Goal: Navigation & Orientation: Find specific page/section

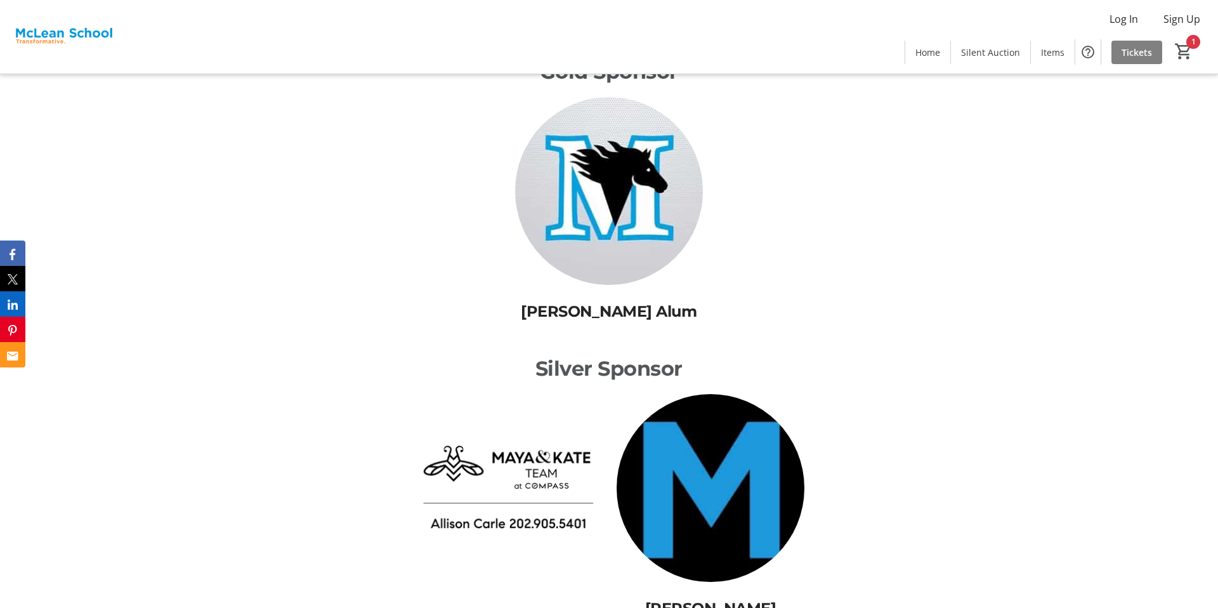
scroll to position [2985, 0]
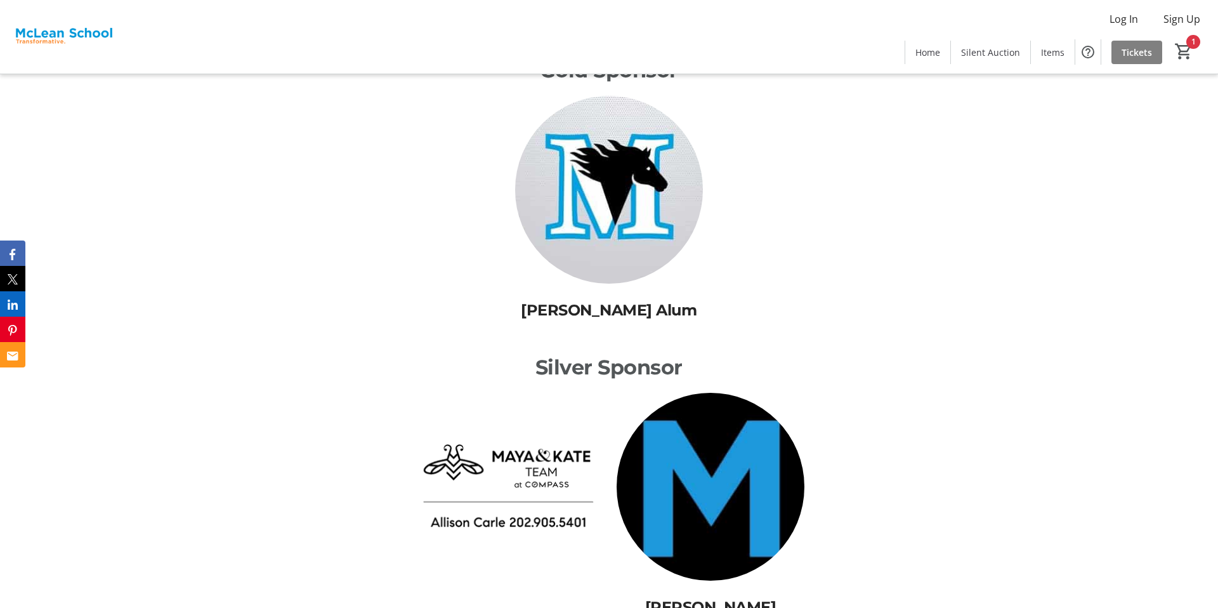
click at [544, 429] on img at bounding box center [508, 487] width 188 height 188
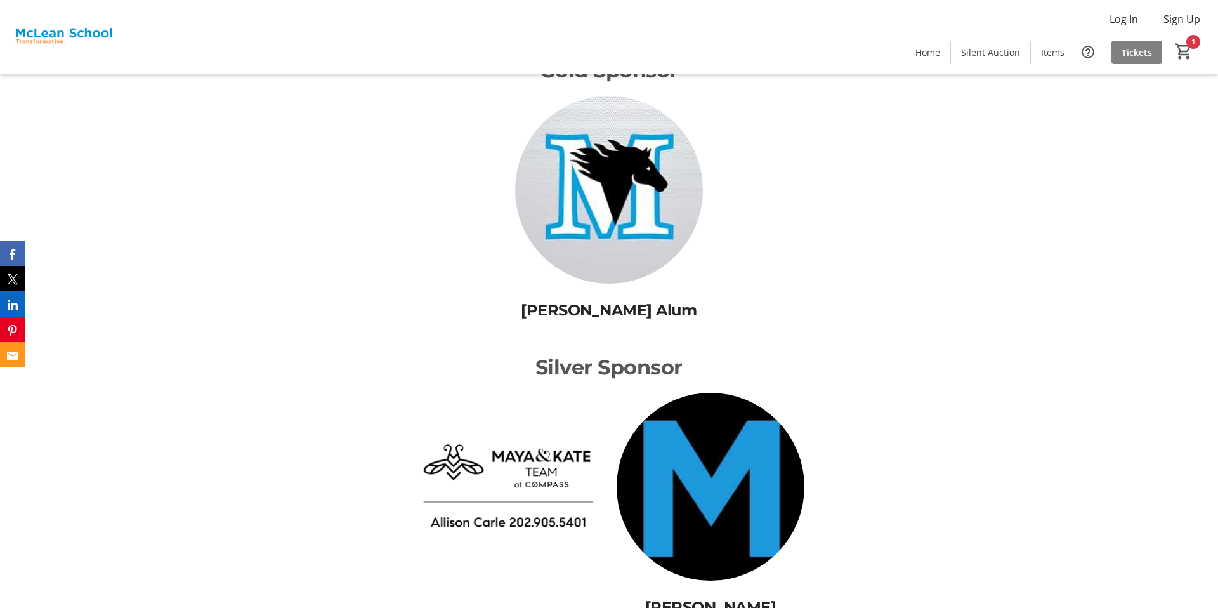
click at [544, 429] on img at bounding box center [508, 487] width 188 height 188
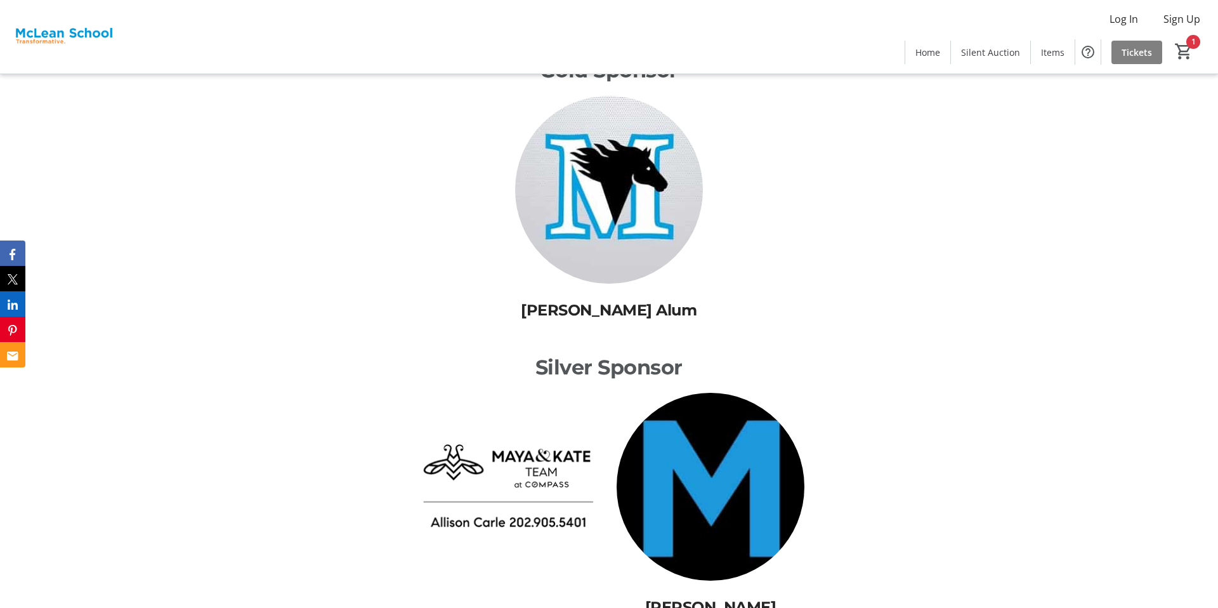
click at [544, 429] on img at bounding box center [508, 487] width 188 height 188
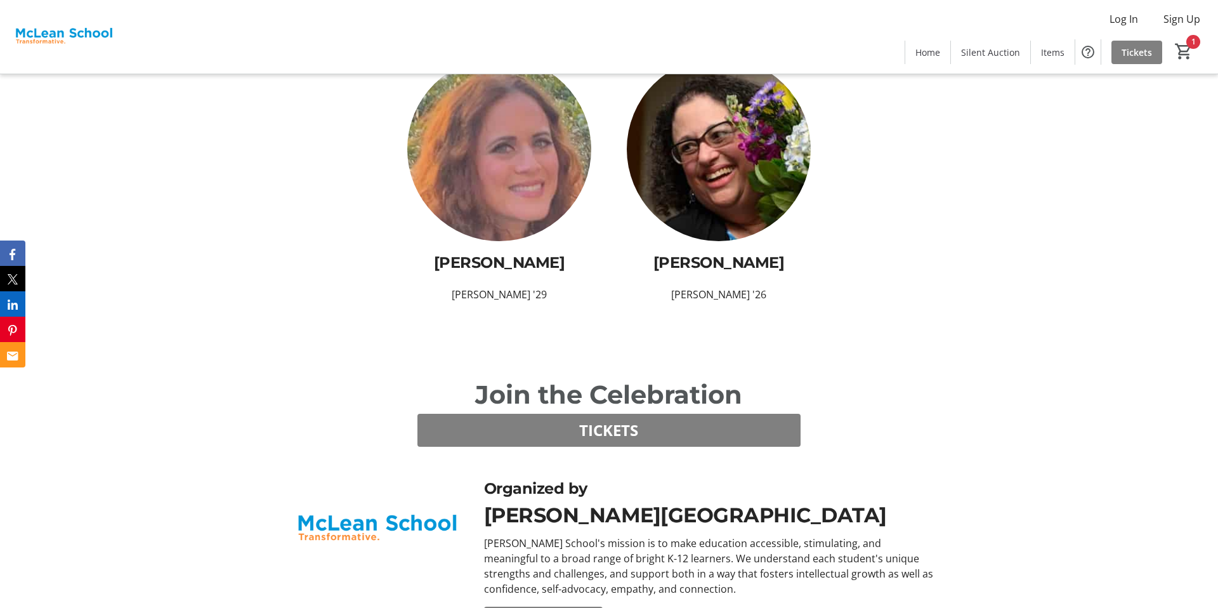
scroll to position [6688, 0]
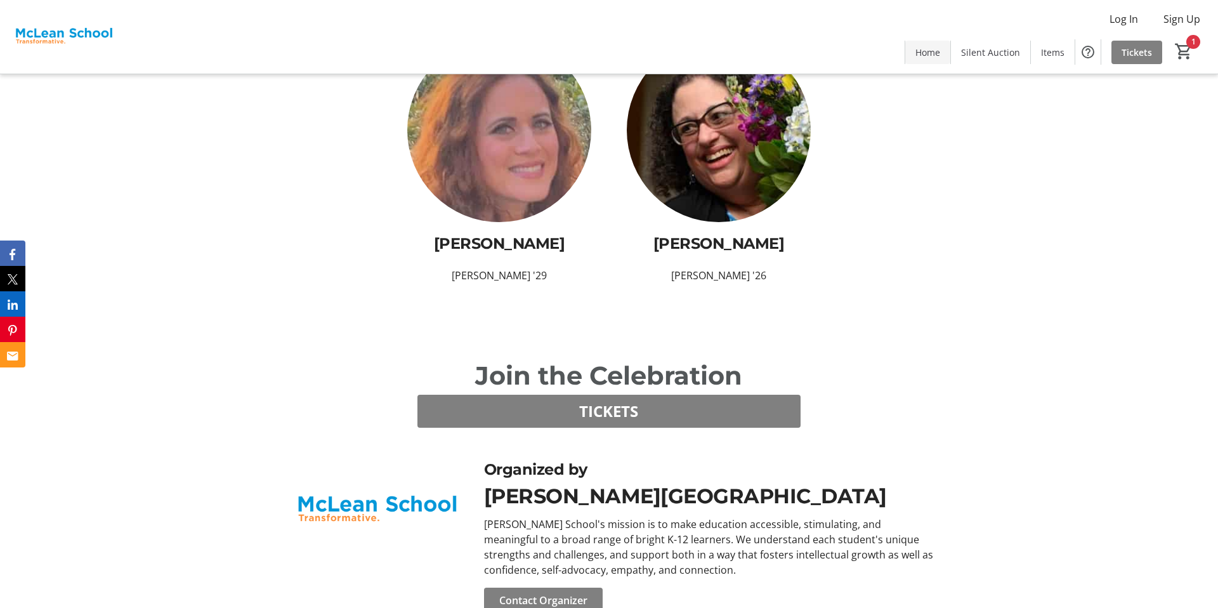
click at [931, 60] on span at bounding box center [927, 52] width 45 height 30
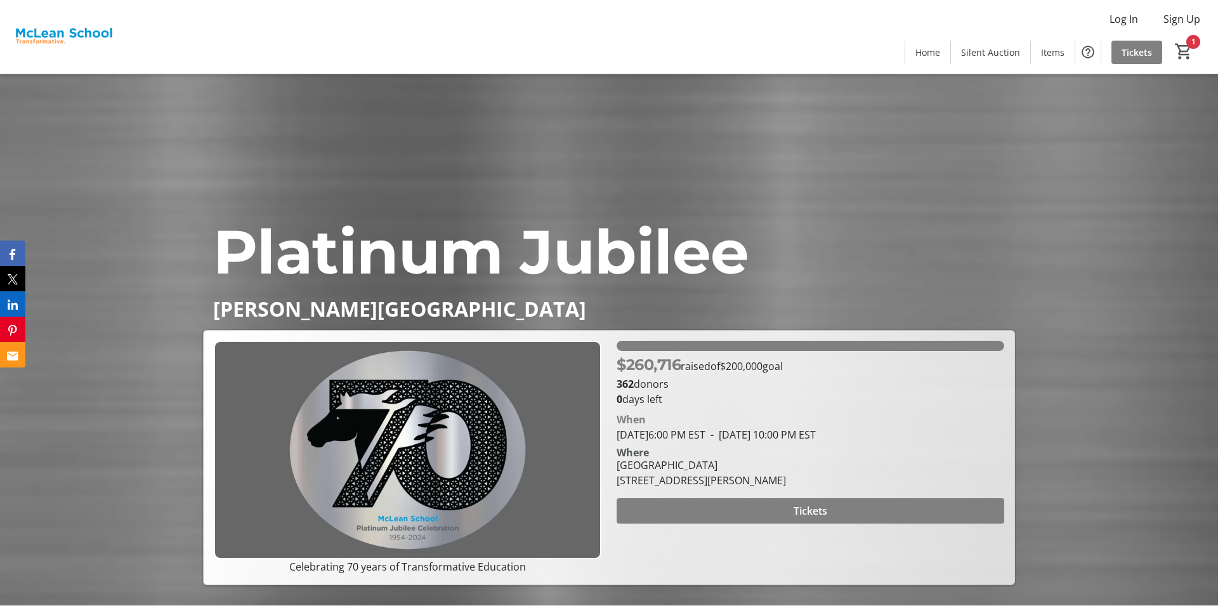
scroll to position [0, 0]
